Goal: Transaction & Acquisition: Purchase product/service

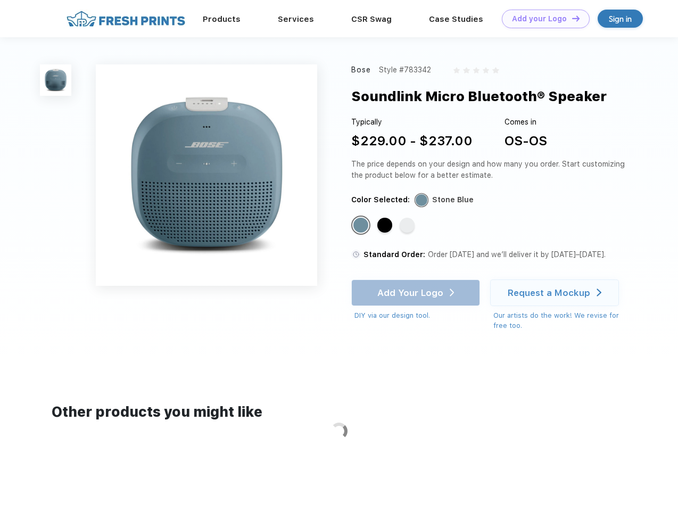
click at [542, 19] on link "Add your Logo Design Tool" at bounding box center [546, 19] width 88 height 19
click at [0, 0] on div "Design Tool" at bounding box center [0, 0] width 0 height 0
click at [571, 18] on link "Add your Logo Design Tool" at bounding box center [546, 19] width 88 height 19
click at [56, 80] on img at bounding box center [55, 79] width 31 height 31
click at [362, 226] on div "Standard Color" at bounding box center [361, 225] width 15 height 15
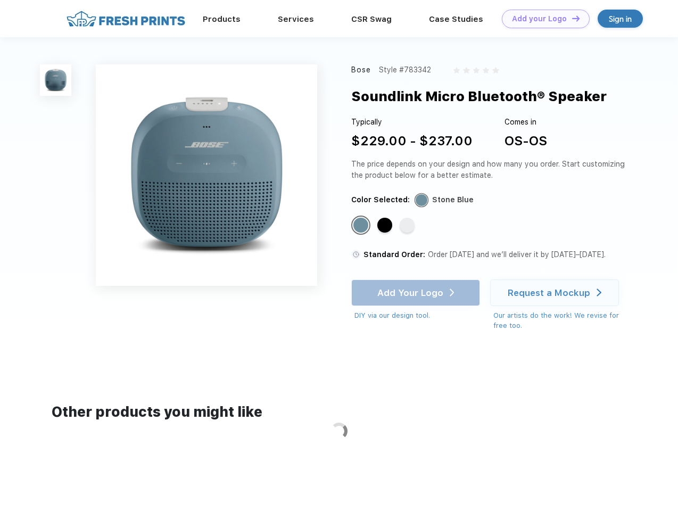
click at [386, 226] on div "Standard Color" at bounding box center [385, 225] width 15 height 15
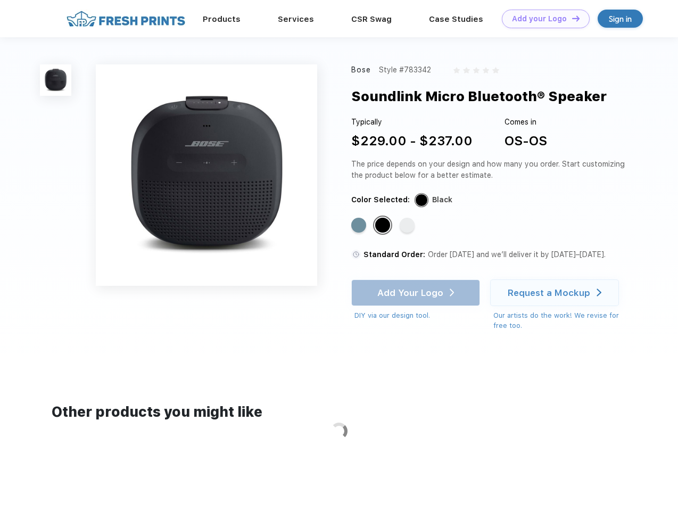
click at [408, 226] on div "Standard Color" at bounding box center [407, 225] width 15 height 15
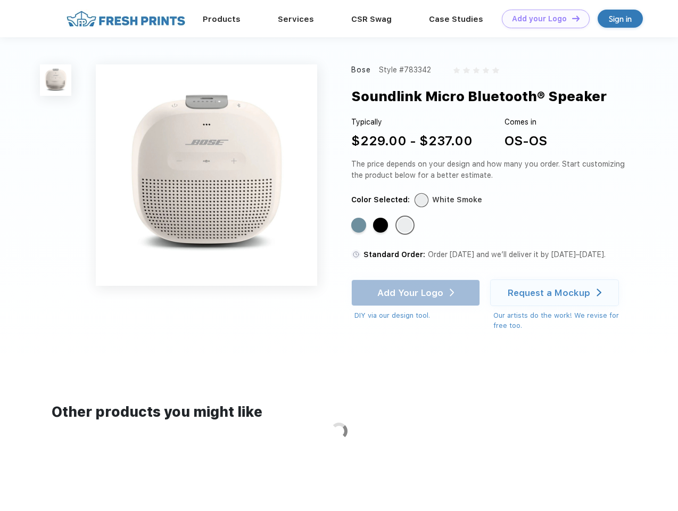
click at [417, 293] on div "Add Your Logo DIY via our design tool. Ah shoot! This product isn't up in our d…" at bounding box center [415, 301] width 129 height 42
click at [556, 293] on div "Request a Mockup" at bounding box center [549, 293] width 83 height 11
